Goal: Check status: Check status

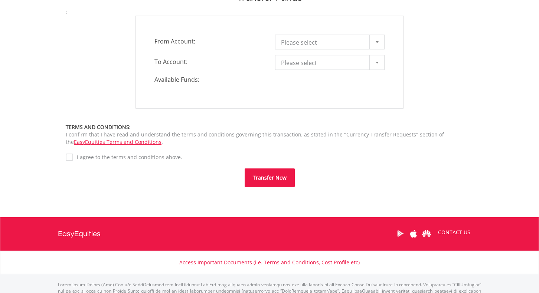
scroll to position [133, 0]
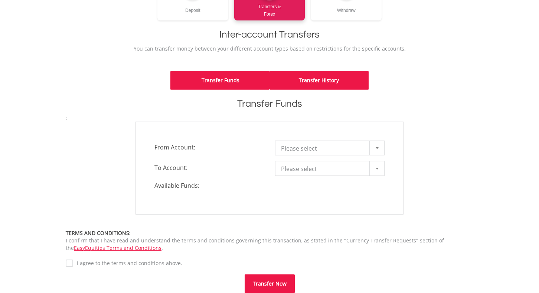
click at [321, 86] on link "Transfer History" at bounding box center [319, 80] width 99 height 19
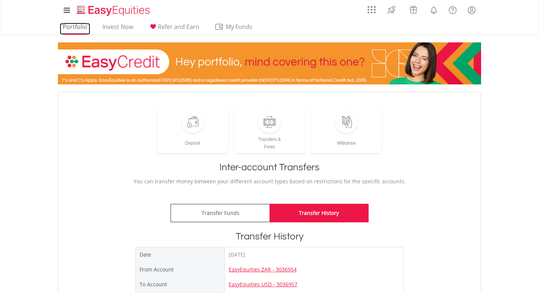
click at [75, 24] on link "Portfolio" at bounding box center [75, 29] width 30 height 12
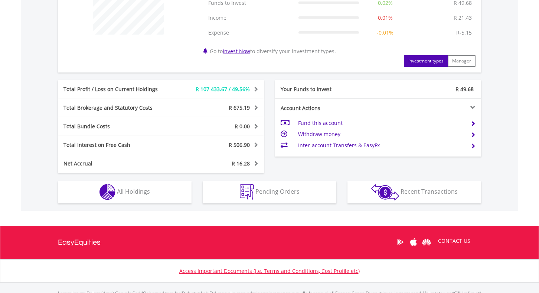
scroll to position [365, 0]
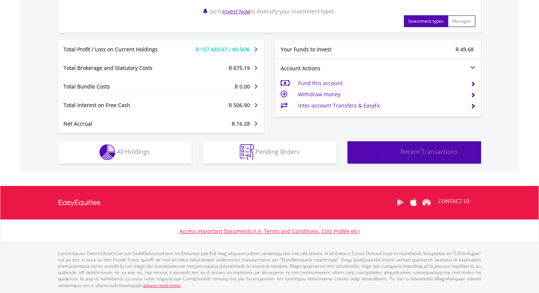
click at [383, 159] on img "button" at bounding box center [385, 152] width 28 height 16
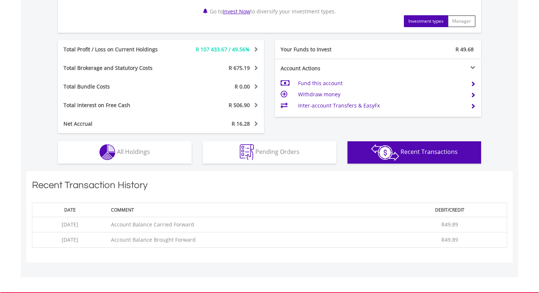
scroll to position [471, 0]
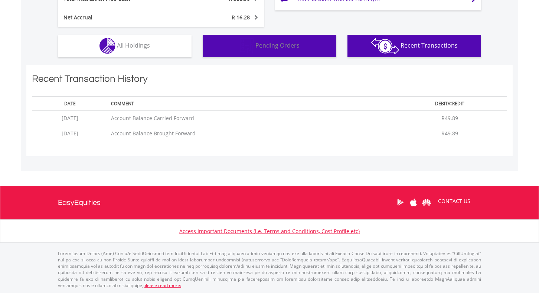
click at [312, 50] on button "Pending Orders Pending Orders" at bounding box center [270, 46] width 134 height 22
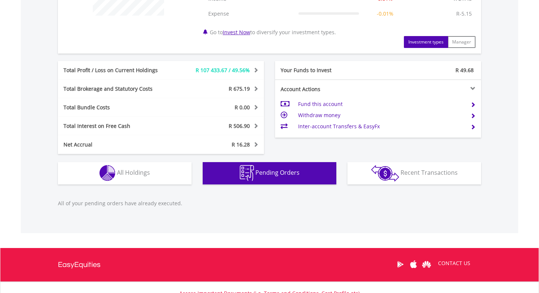
scroll to position [339, 0]
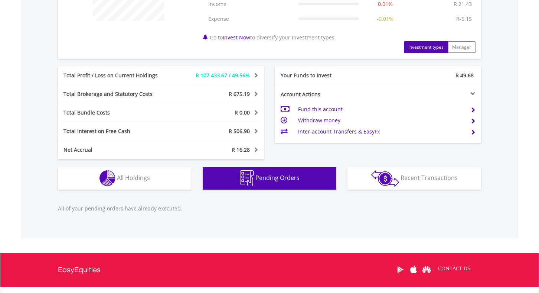
click at [472, 108] on span at bounding box center [472, 109] width 5 height 5
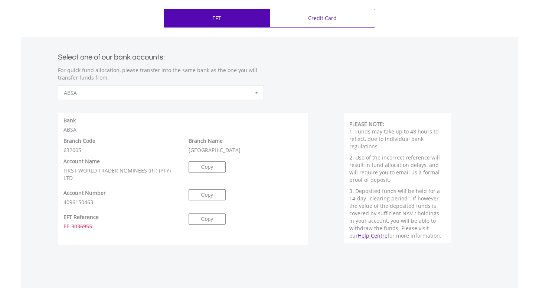
scroll to position [242, 0]
